Goal: Task Accomplishment & Management: Use online tool/utility

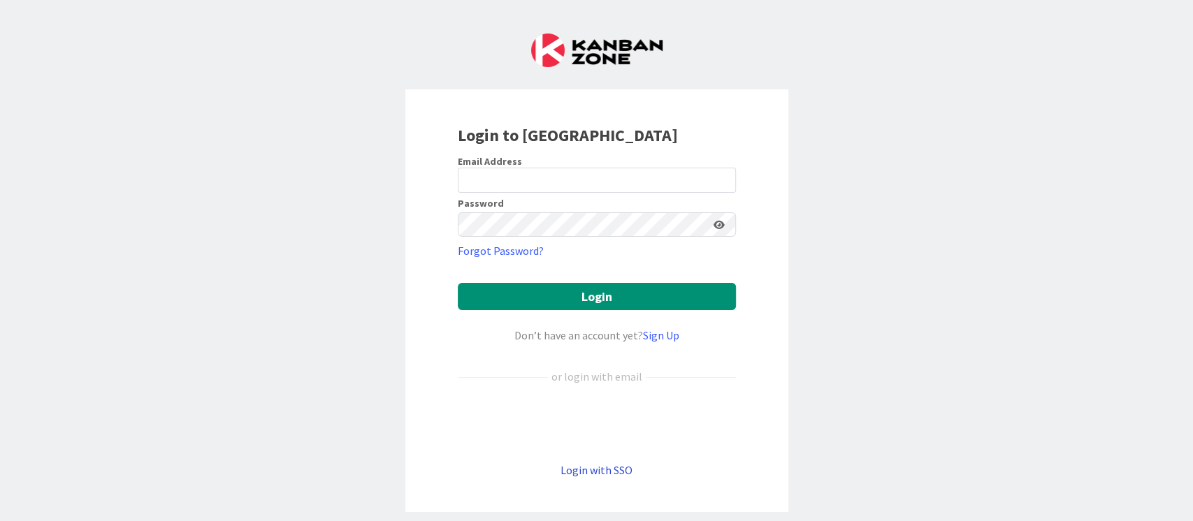
click at [590, 469] on link "Login with SSO" at bounding box center [596, 470] width 72 height 14
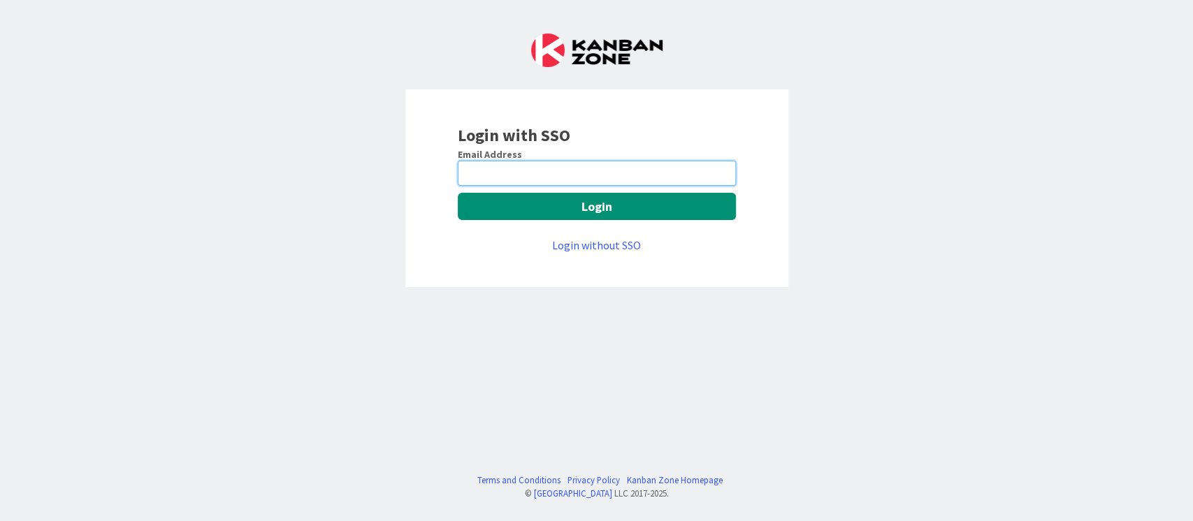
click at [523, 174] on input "email" at bounding box center [597, 173] width 278 height 25
type input "[EMAIL_ADDRESS][DOMAIN_NAME]"
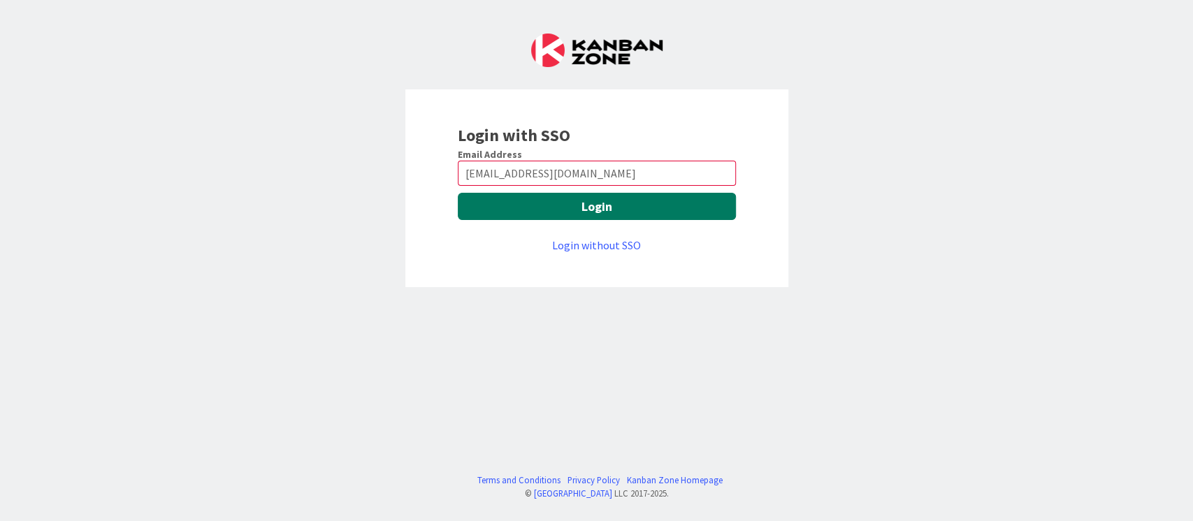
click at [508, 212] on button "Login" at bounding box center [597, 206] width 278 height 27
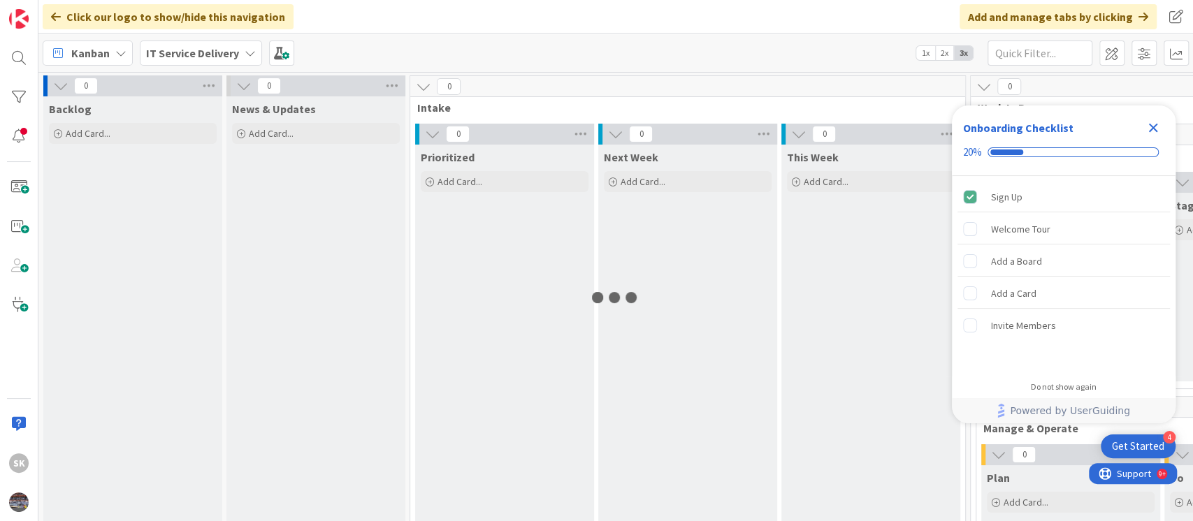
click at [1153, 126] on icon "Close Checklist" at bounding box center [1153, 128] width 9 height 9
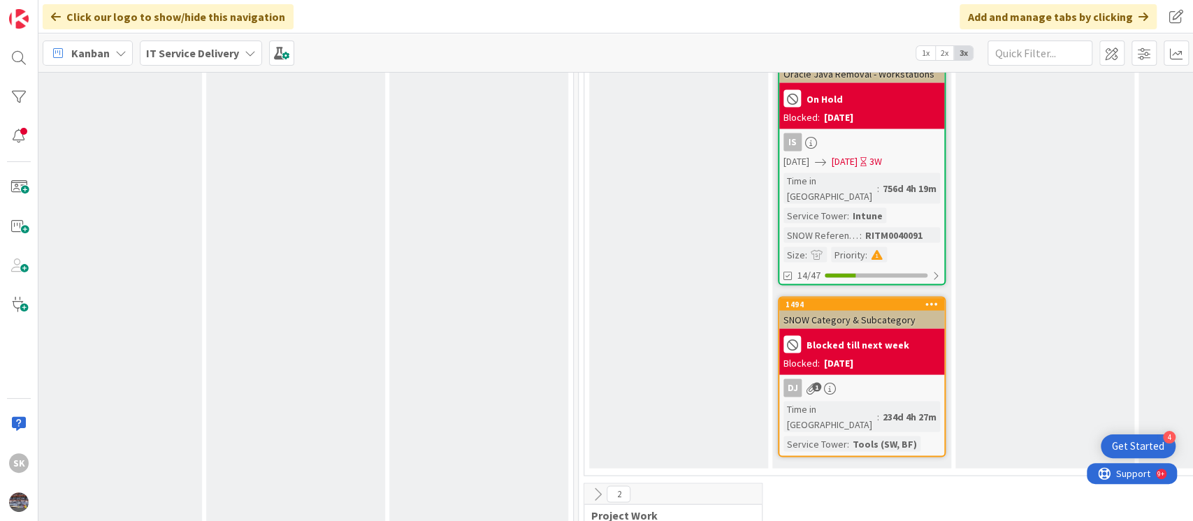
scroll to position [5371, 403]
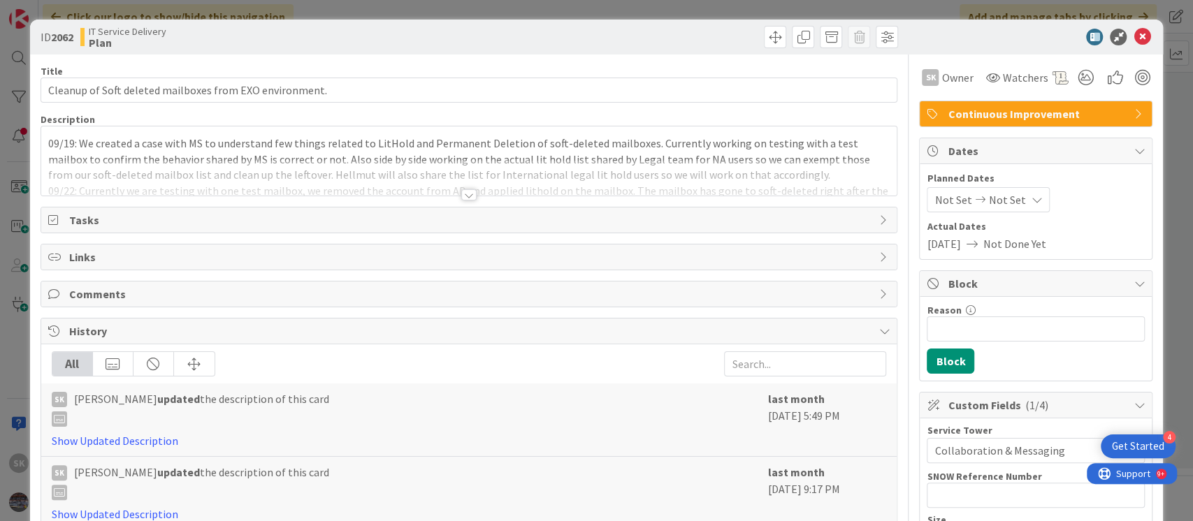
drag, startPoint x: 460, startPoint y: 194, endPoint x: 460, endPoint y: 203, distance: 9.8
click at [461, 194] on div at bounding box center [468, 194] width 15 height 11
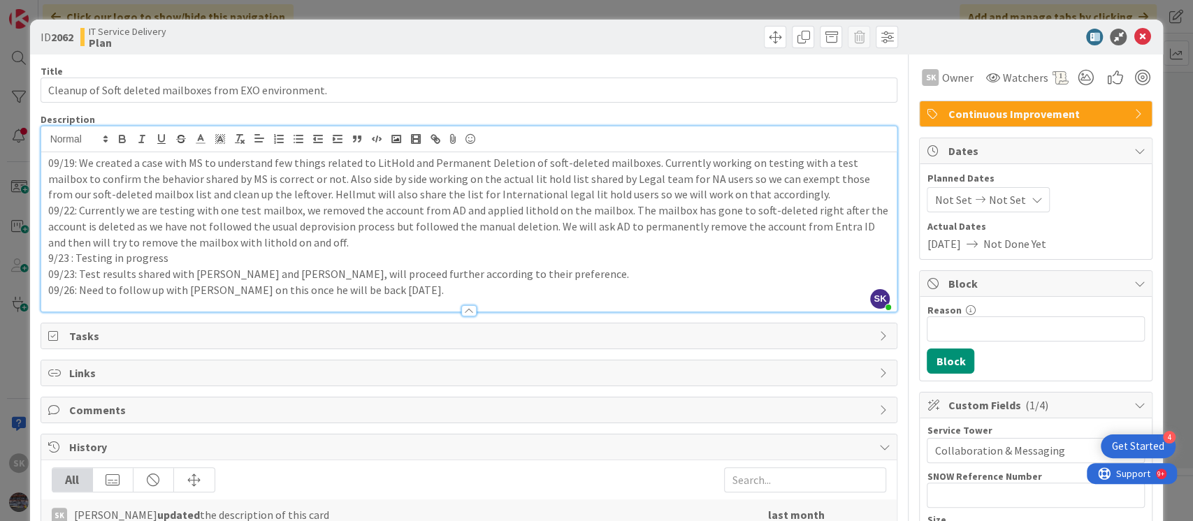
click at [412, 291] on p "09/26: Need to follow up with Vlade on this once he will be back on Monday." at bounding box center [469, 290] width 842 height 16
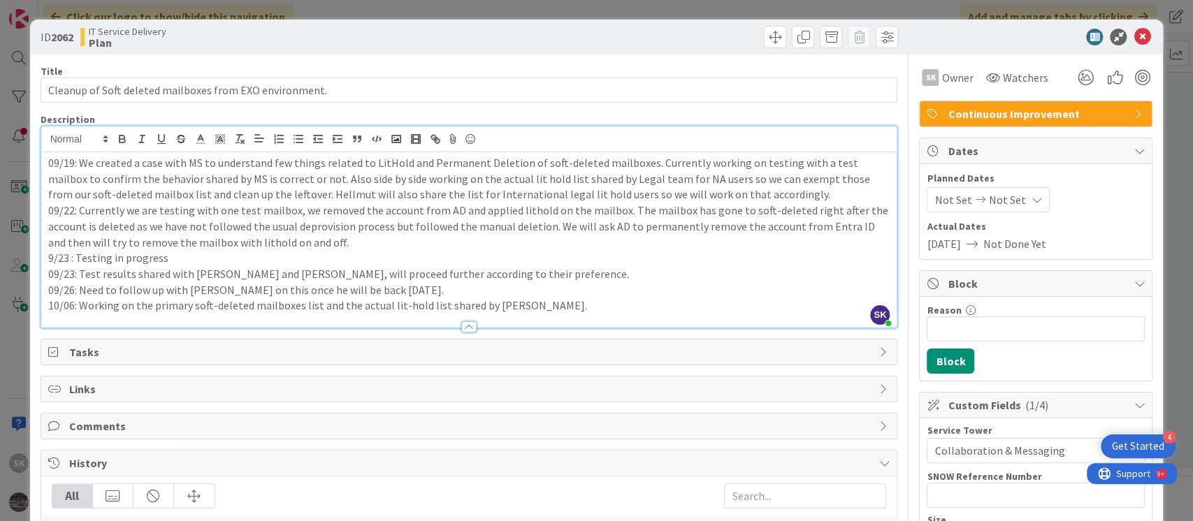
click at [1027, 107] on span "Continuous Improvement" at bounding box center [1037, 114] width 179 height 17
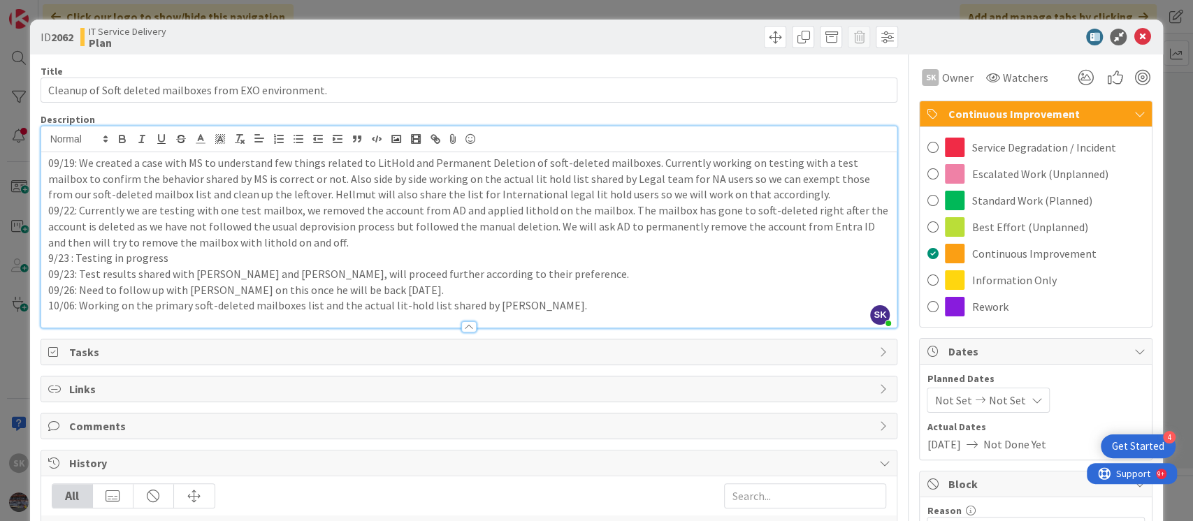
click at [1027, 107] on span "Continuous Improvement" at bounding box center [1037, 114] width 179 height 17
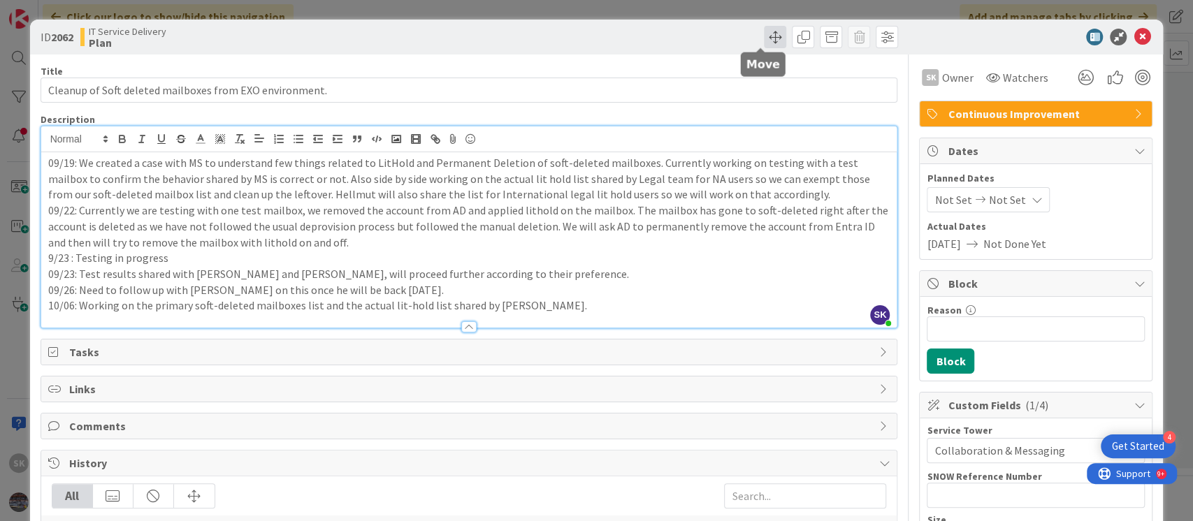
click at [764, 39] on span at bounding box center [775, 37] width 22 height 22
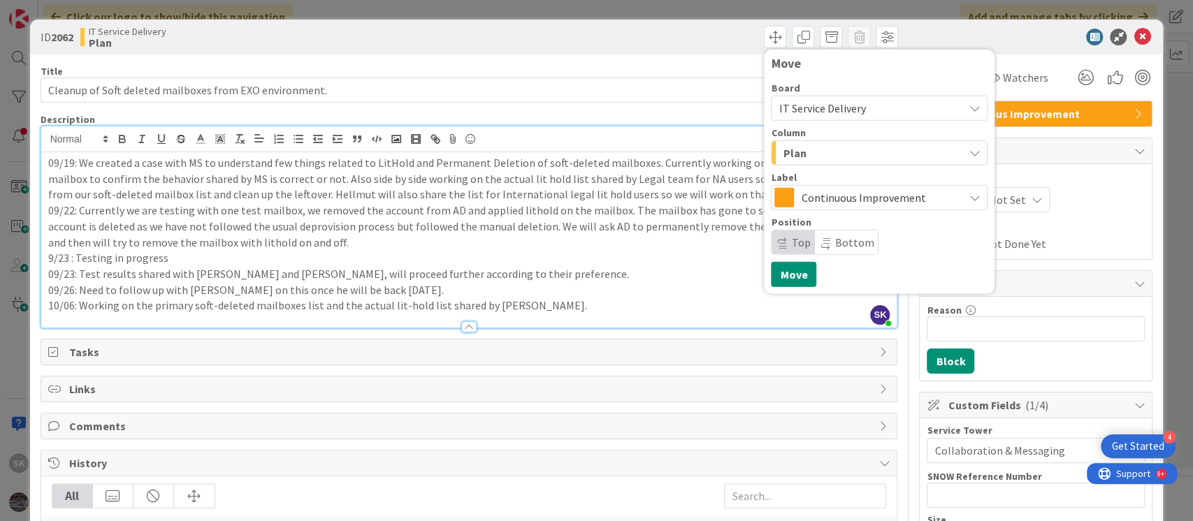
click at [846, 151] on div "Plan" at bounding box center [871, 153] width 184 height 22
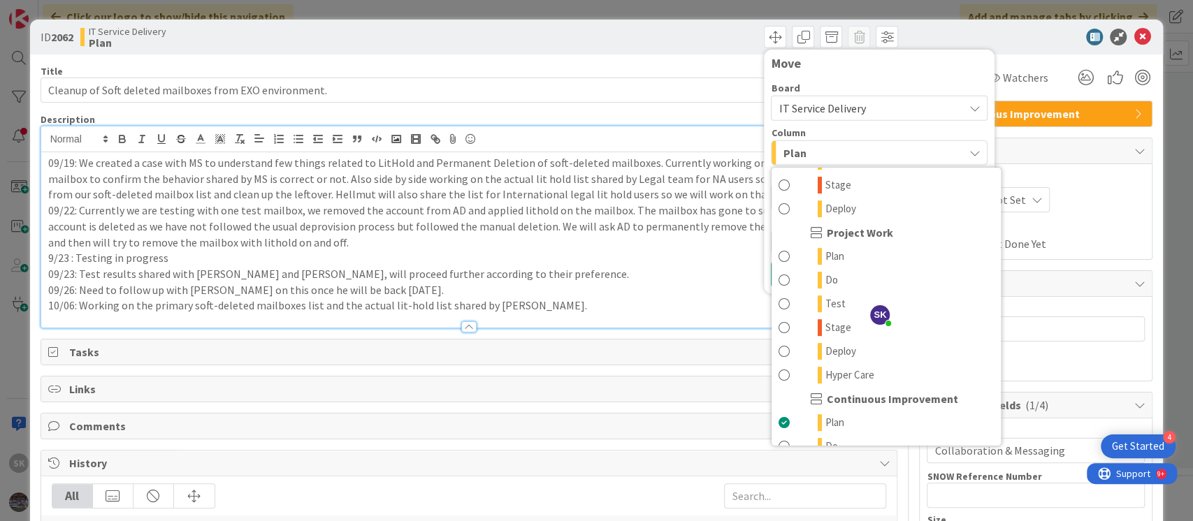
scroll to position [349, 0]
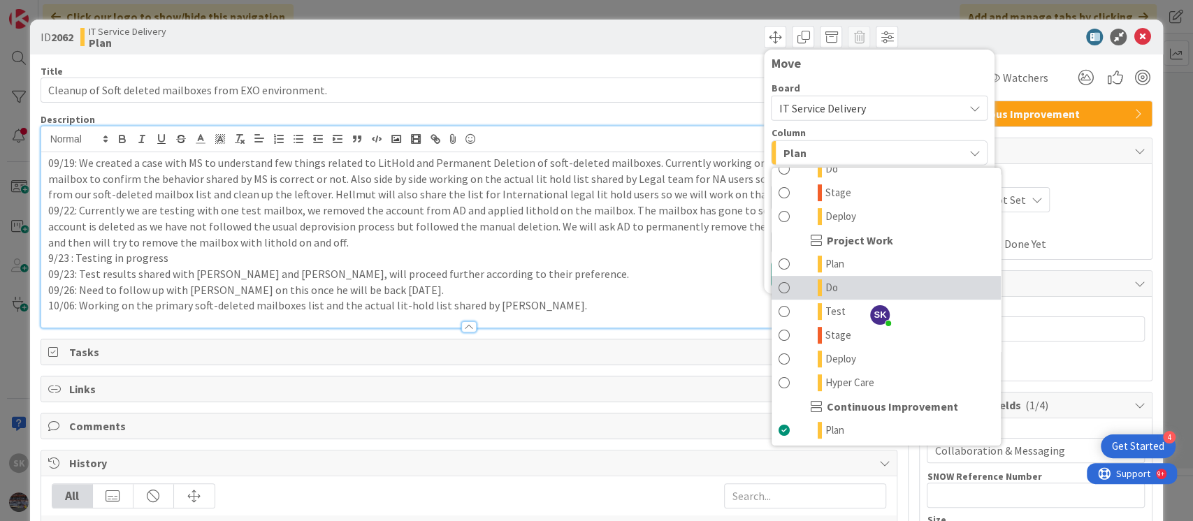
click at [779, 288] on span at bounding box center [784, 288] width 11 height 17
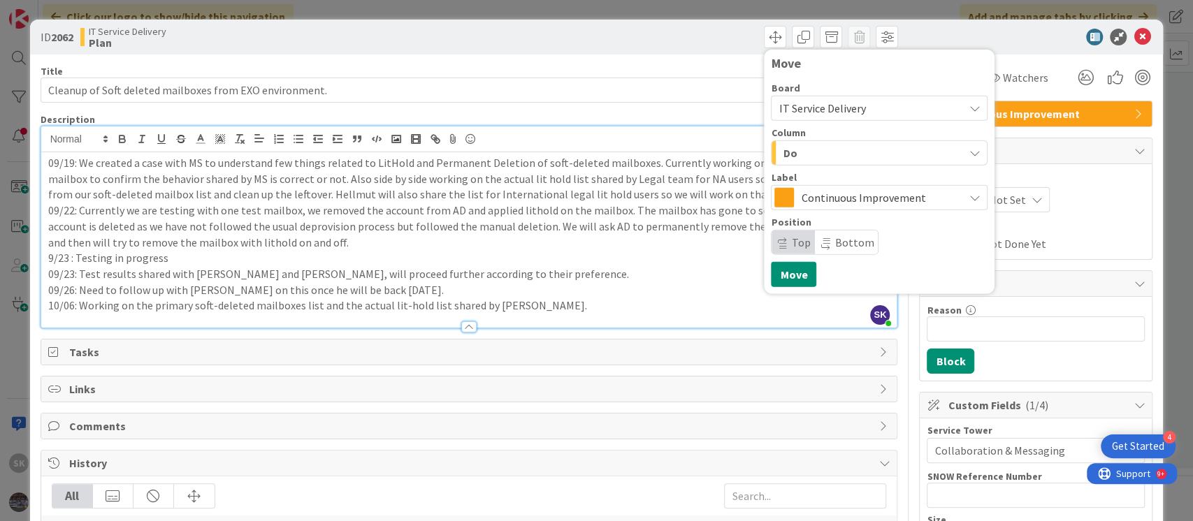
click at [936, 148] on div "Do" at bounding box center [871, 153] width 184 height 22
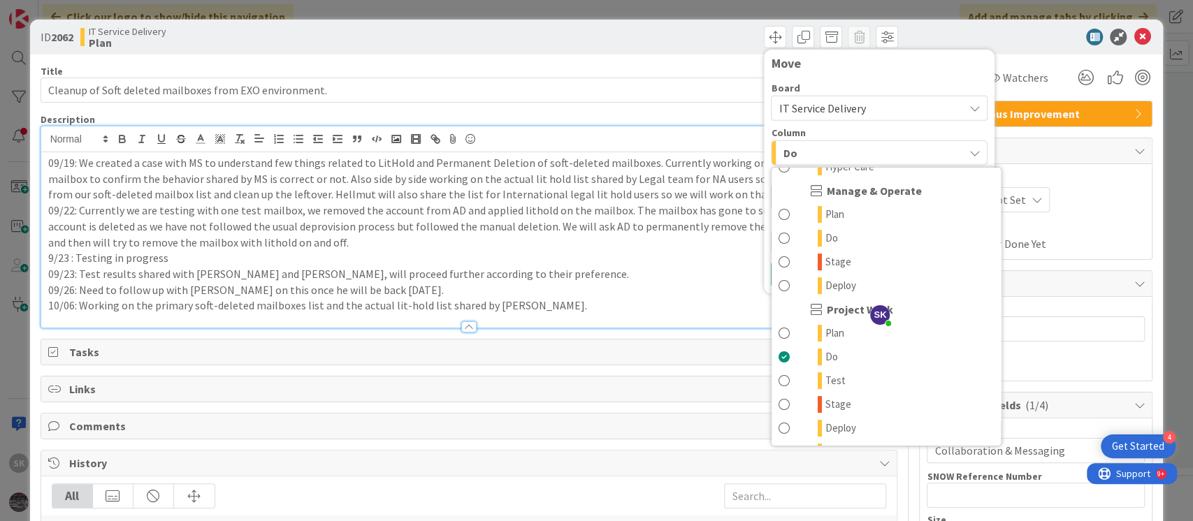
scroll to position [283, 0]
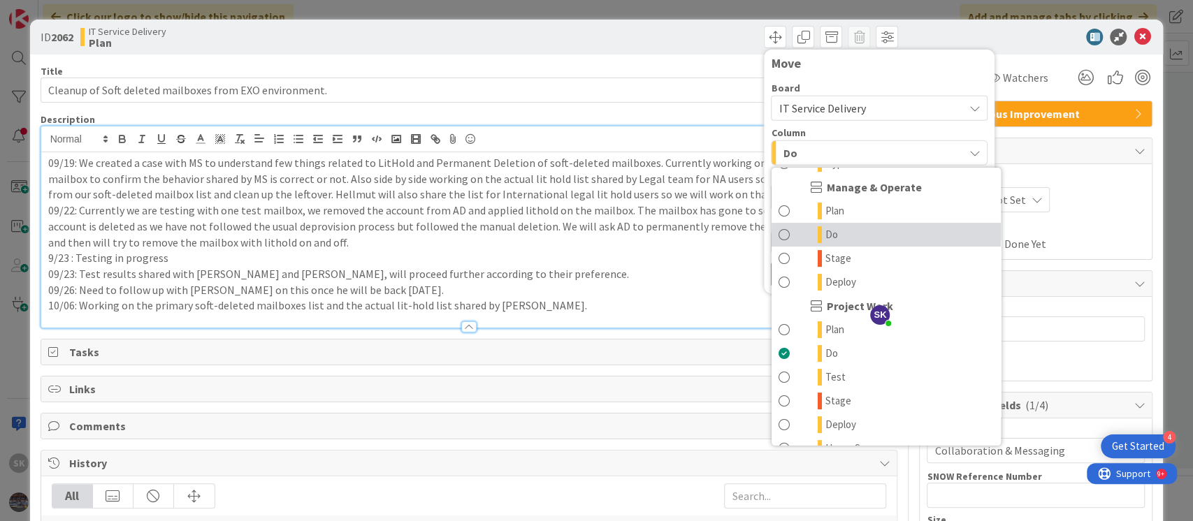
click at [777, 229] on link "Do" at bounding box center [886, 235] width 229 height 24
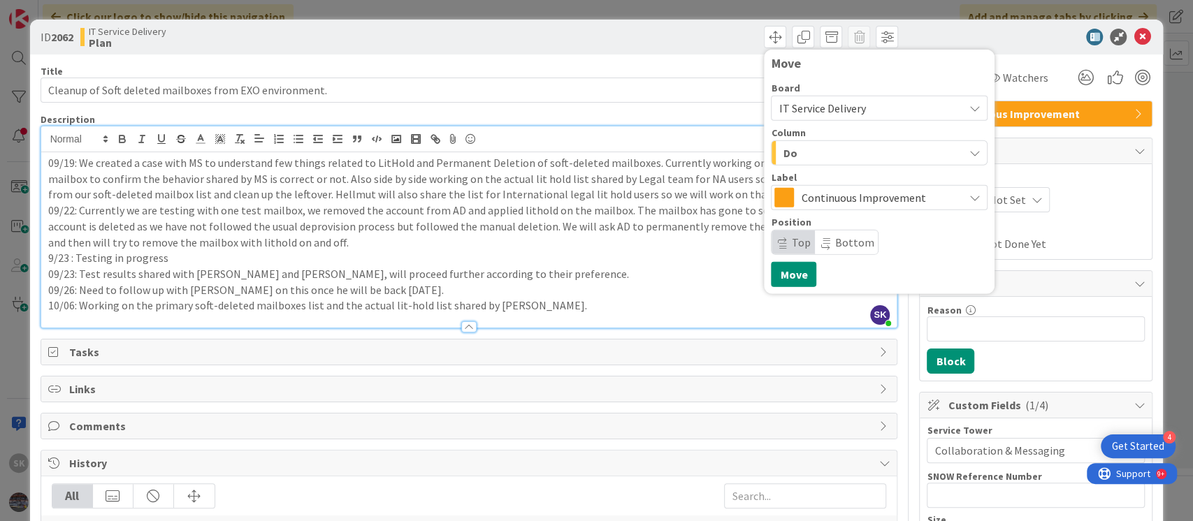
click at [670, 60] on div "Title 55 / 128 Cleanup of Soft deleted mailboxes from EXO environment. Descript…" at bounding box center [469, 484] width 857 height 859
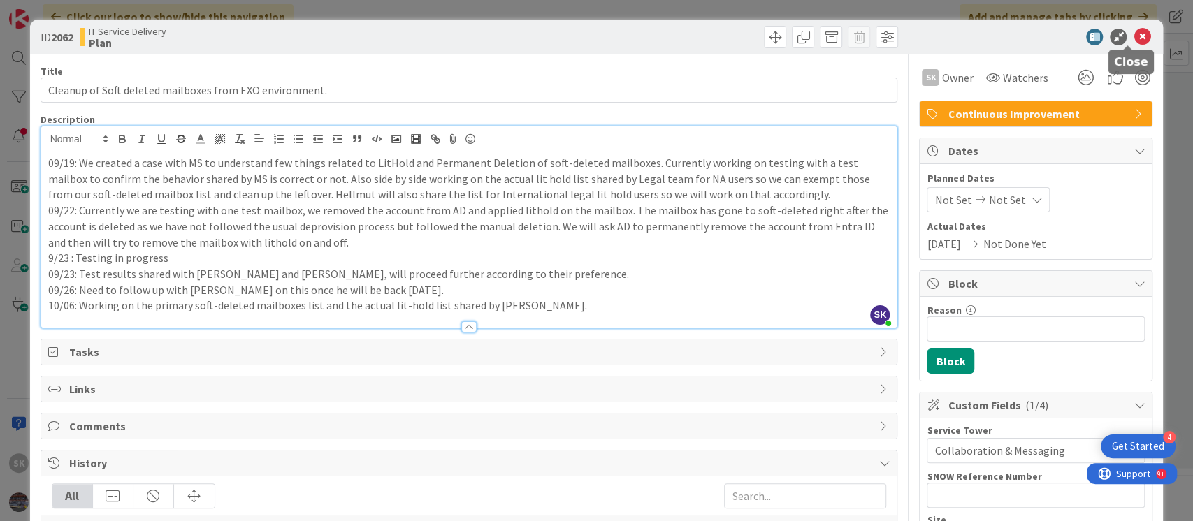
click at [1134, 35] on icon at bounding box center [1142, 37] width 17 height 17
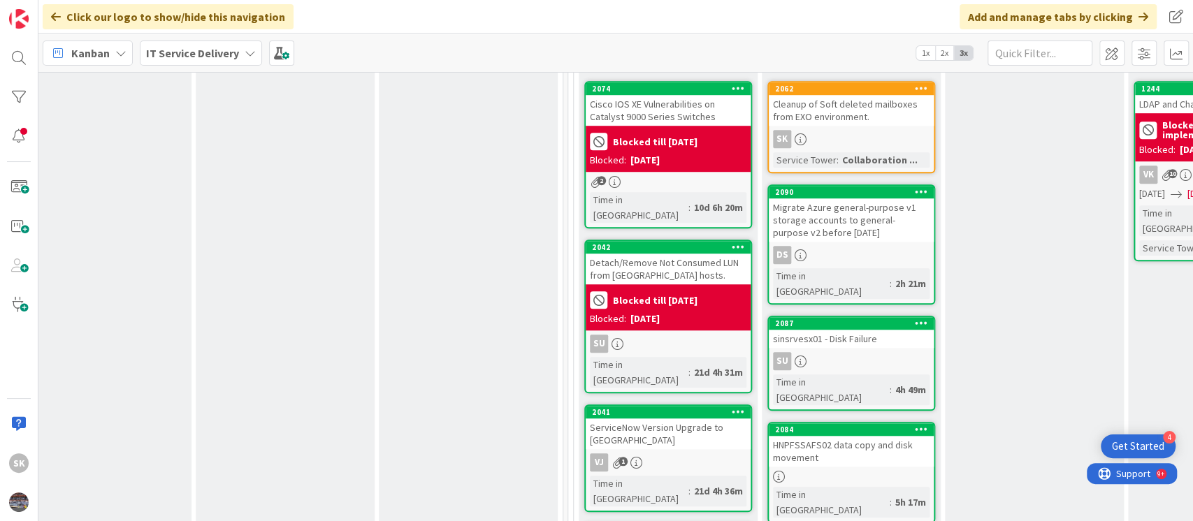
scroll to position [528, 403]
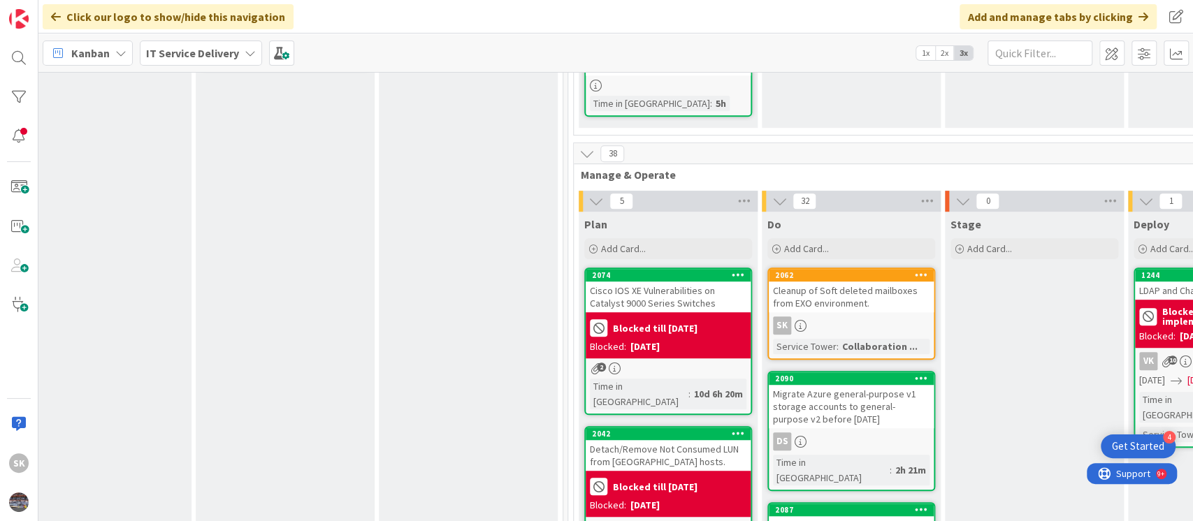
click at [822, 282] on div "Cleanup of Soft deleted mailboxes from EXO environment." at bounding box center [851, 297] width 165 height 31
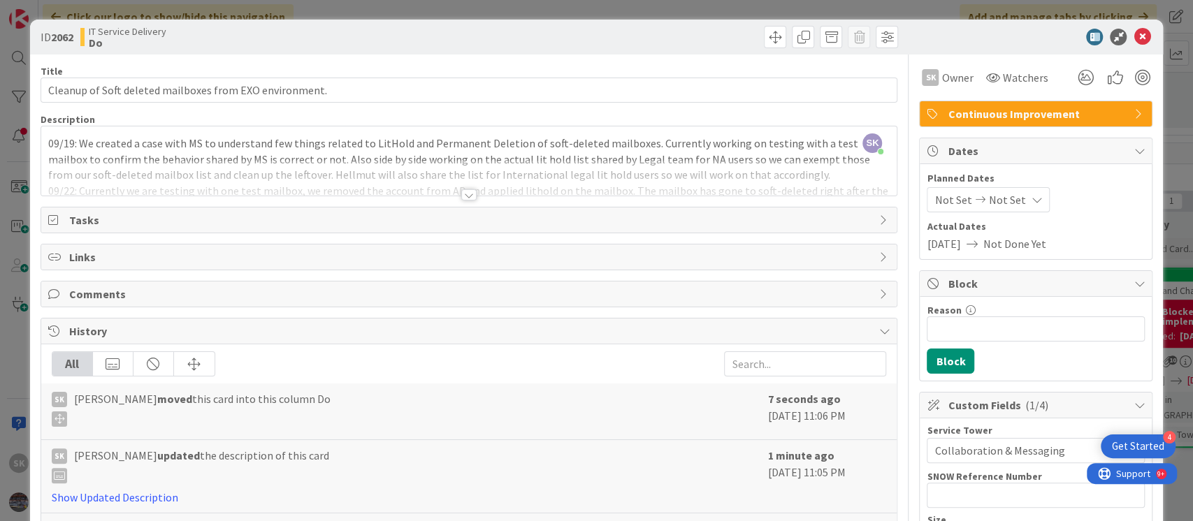
click at [463, 194] on div at bounding box center [468, 194] width 15 height 11
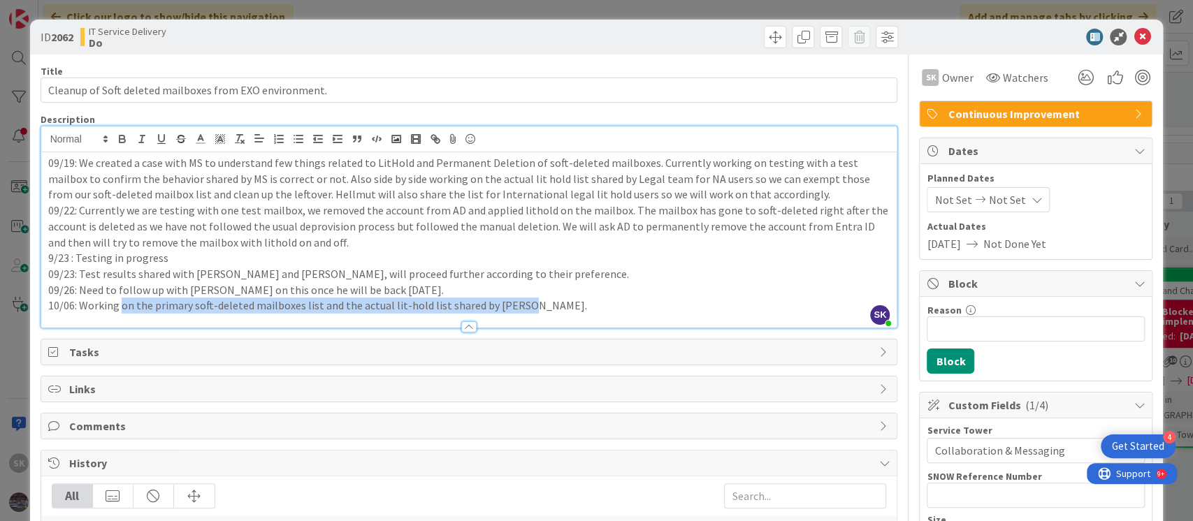
drag, startPoint x: 120, startPoint y: 309, endPoint x: 519, endPoint y: 306, distance: 399.1
click at [519, 306] on p "10/06: Working on the primary soft-deleted mailboxes list and the actual lit-ho…" at bounding box center [469, 306] width 842 height 16
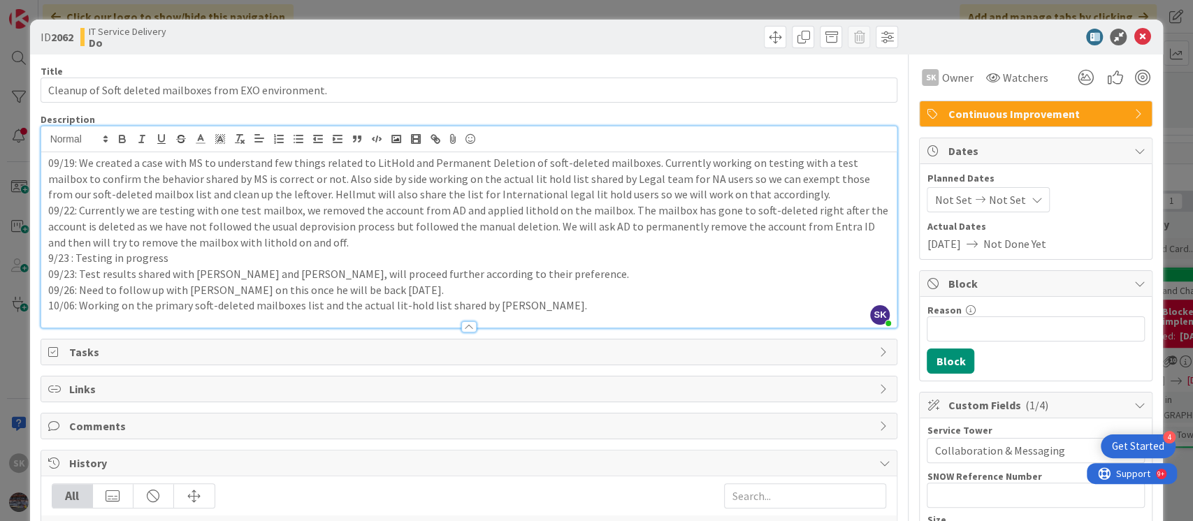
click at [377, 257] on p "9/23 : Testing in progress" at bounding box center [469, 258] width 842 height 16
click at [1134, 36] on icon at bounding box center [1142, 37] width 17 height 17
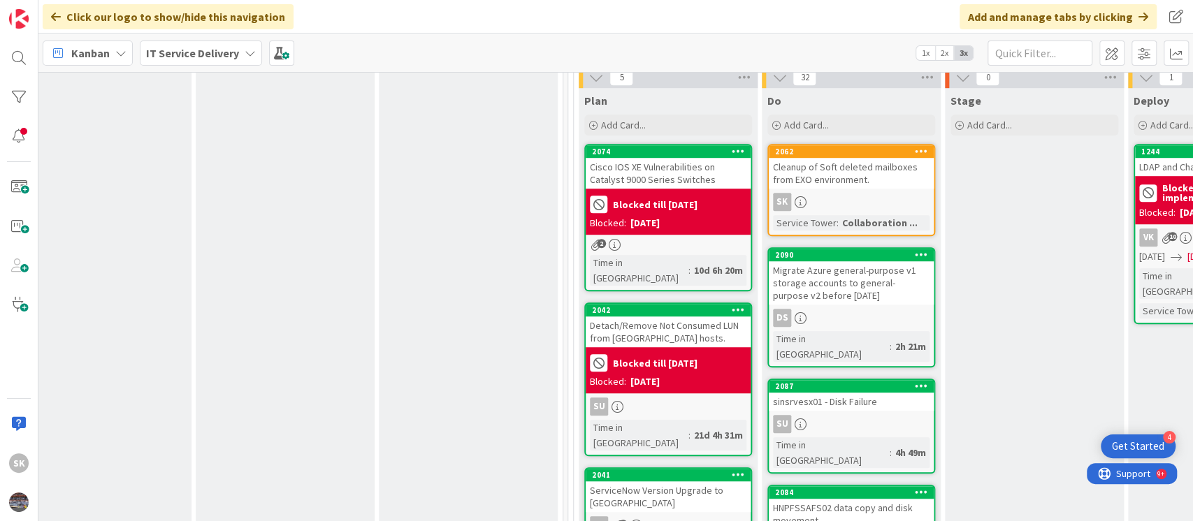
scroll to position [465, 403]
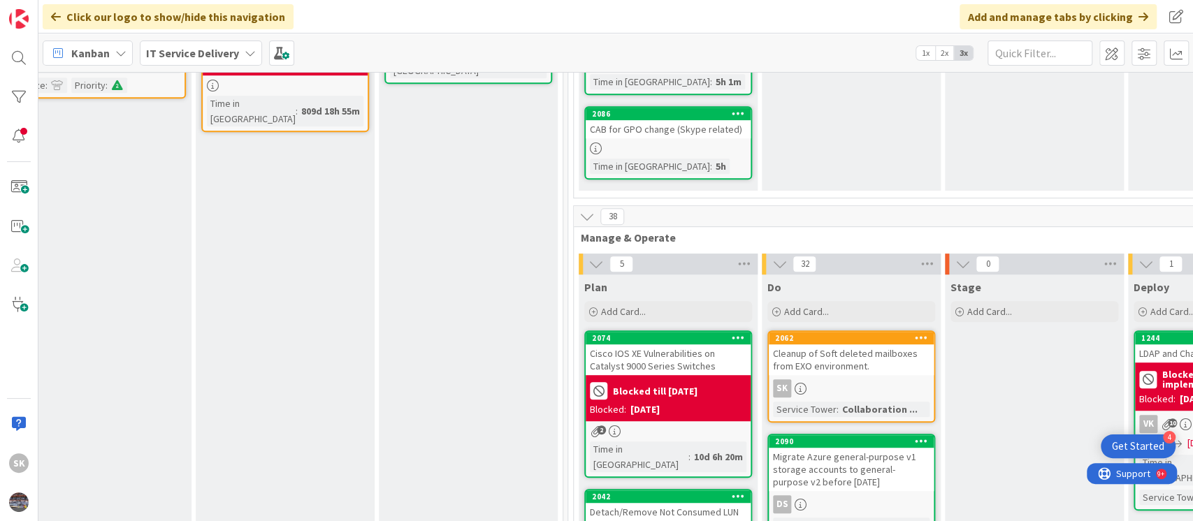
click at [822, 345] on div "Cleanup of Soft deleted mailboxes from EXO environment." at bounding box center [851, 360] width 165 height 31
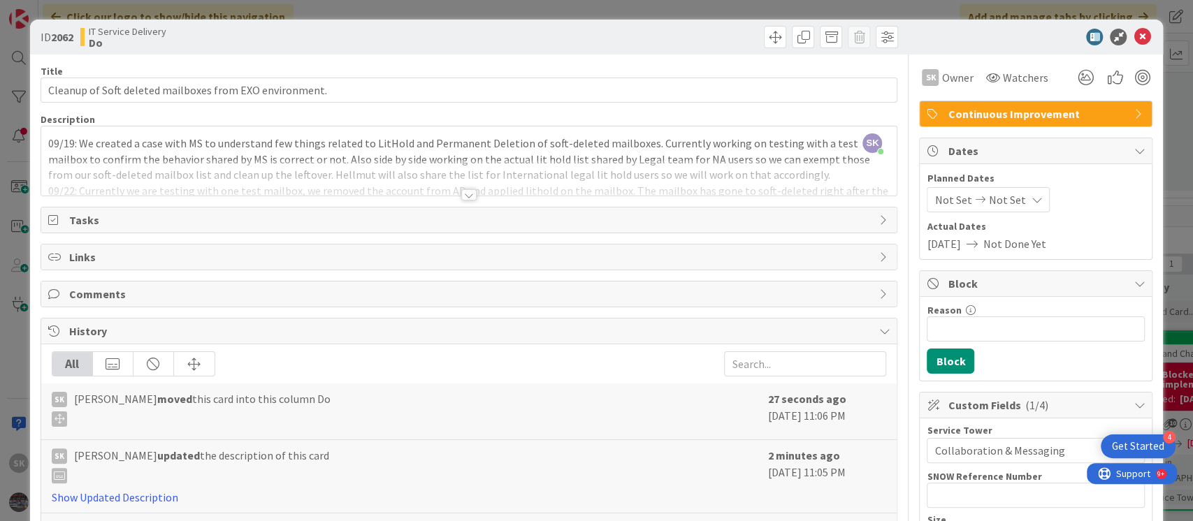
click at [461, 193] on div at bounding box center [468, 194] width 15 height 11
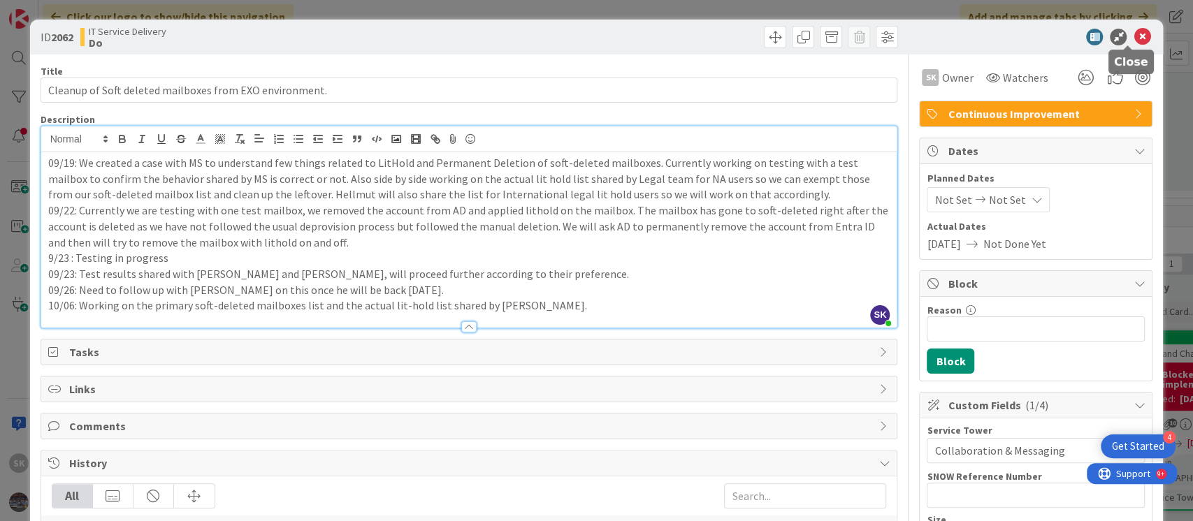
click at [1134, 36] on icon at bounding box center [1142, 37] width 17 height 17
